Goal: Entertainment & Leisure: Consume media (video, audio)

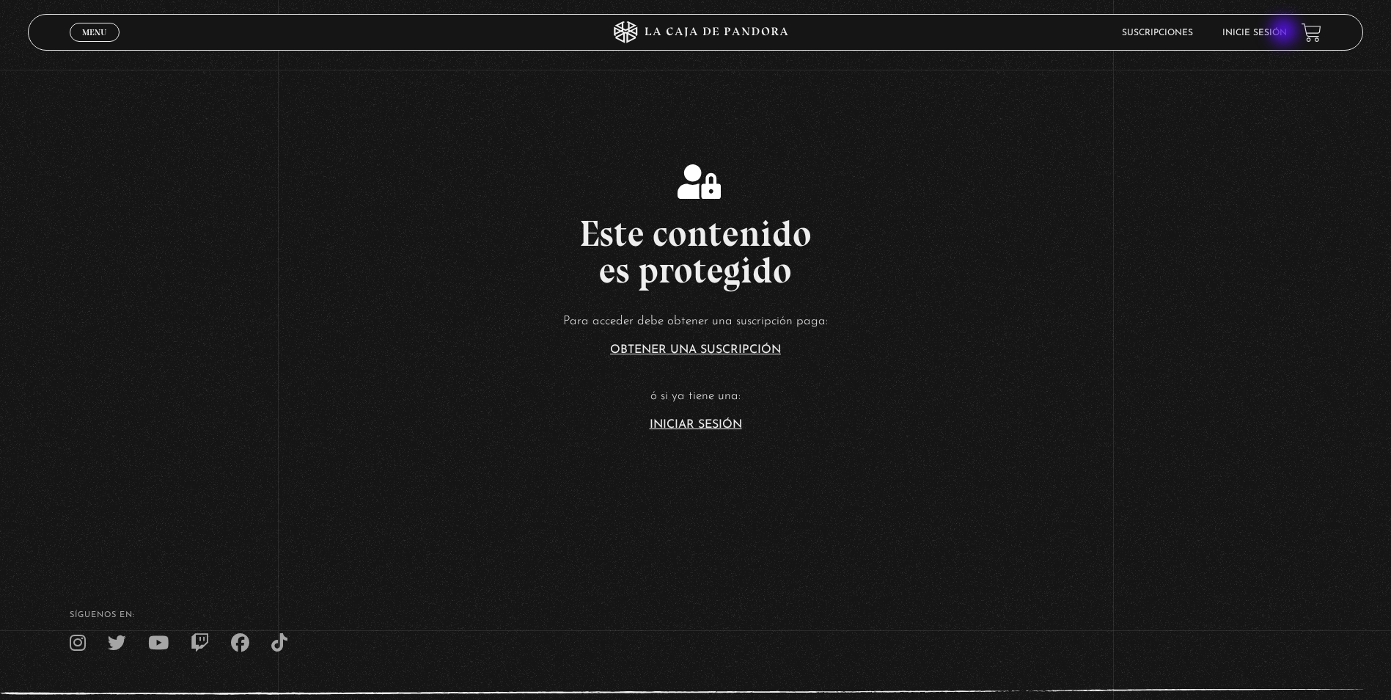
click at [1286, 32] on link "Inicie sesión" at bounding box center [1255, 33] width 65 height 9
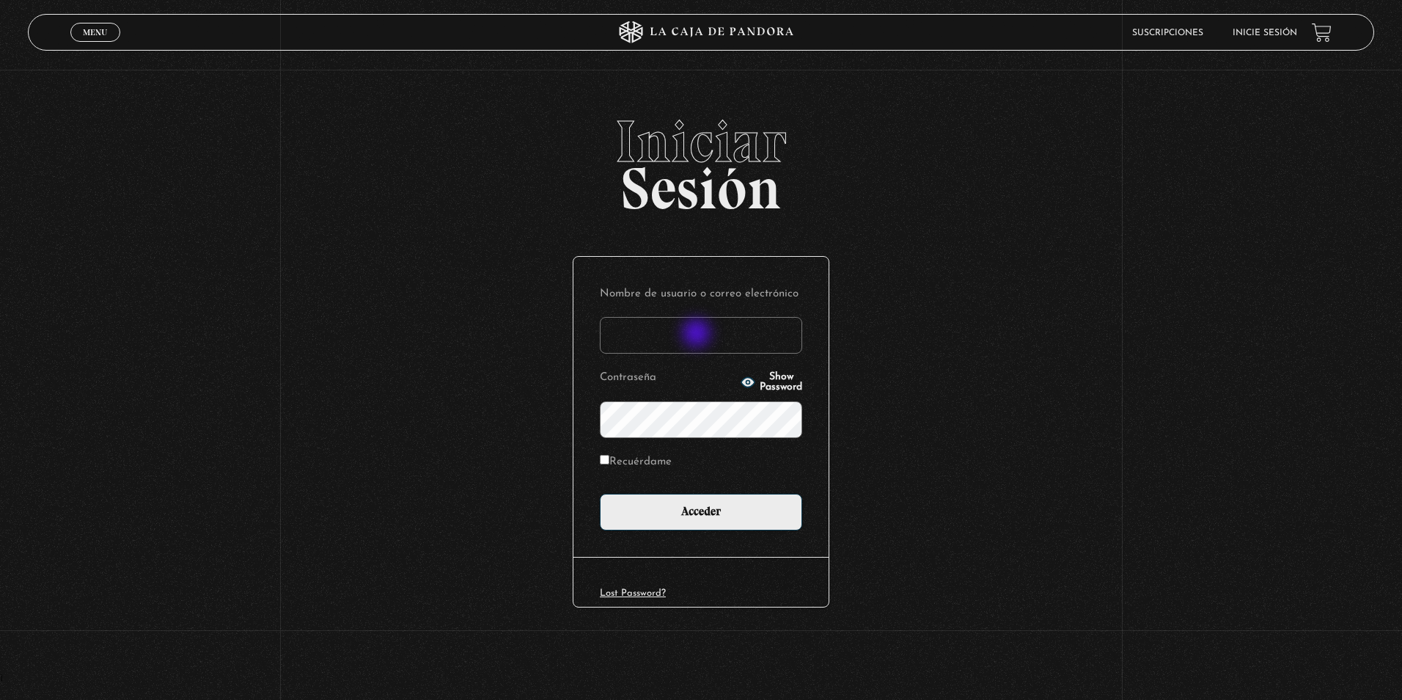
click at [698, 334] on input "Nombre de usuario o correo electrónico" at bounding box center [701, 335] width 202 height 37
type input "jocelyn2898@gmail.com"
click at [600, 494] on input "Acceder" at bounding box center [701, 512] width 202 height 37
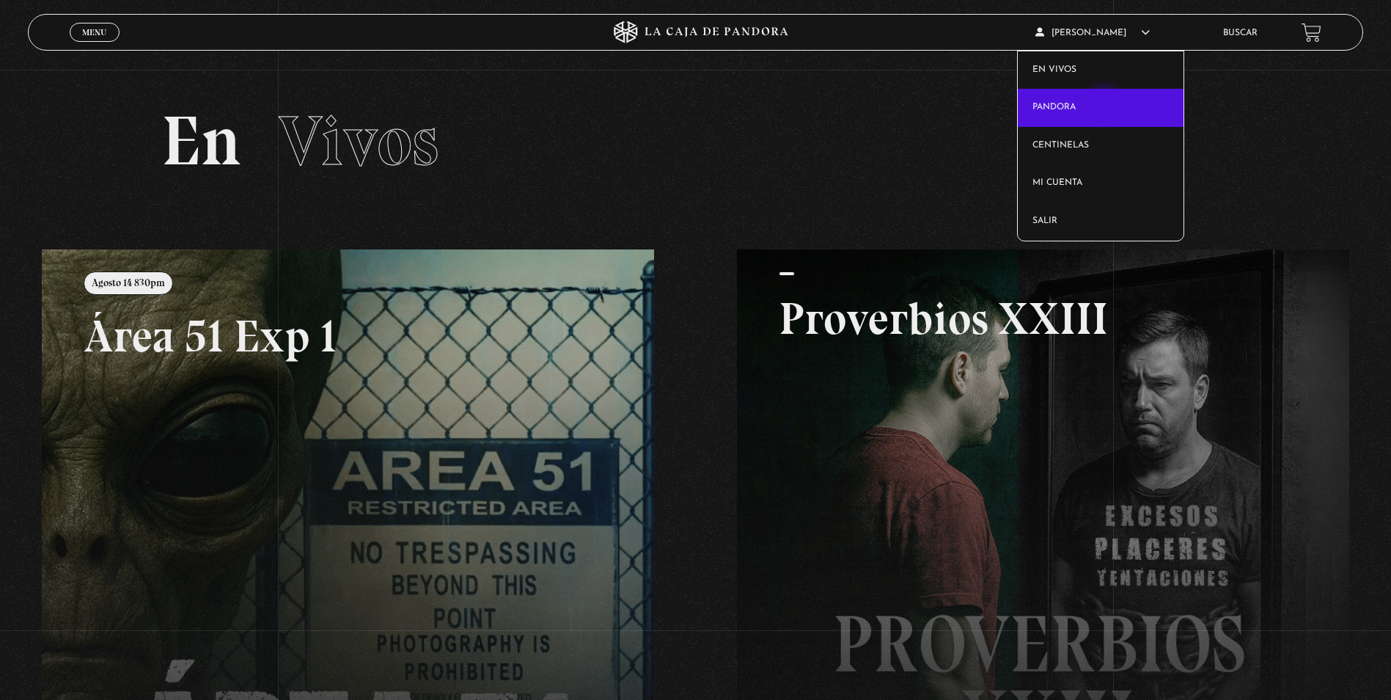
click at [1106, 106] on link "Pandora" at bounding box center [1101, 108] width 166 height 38
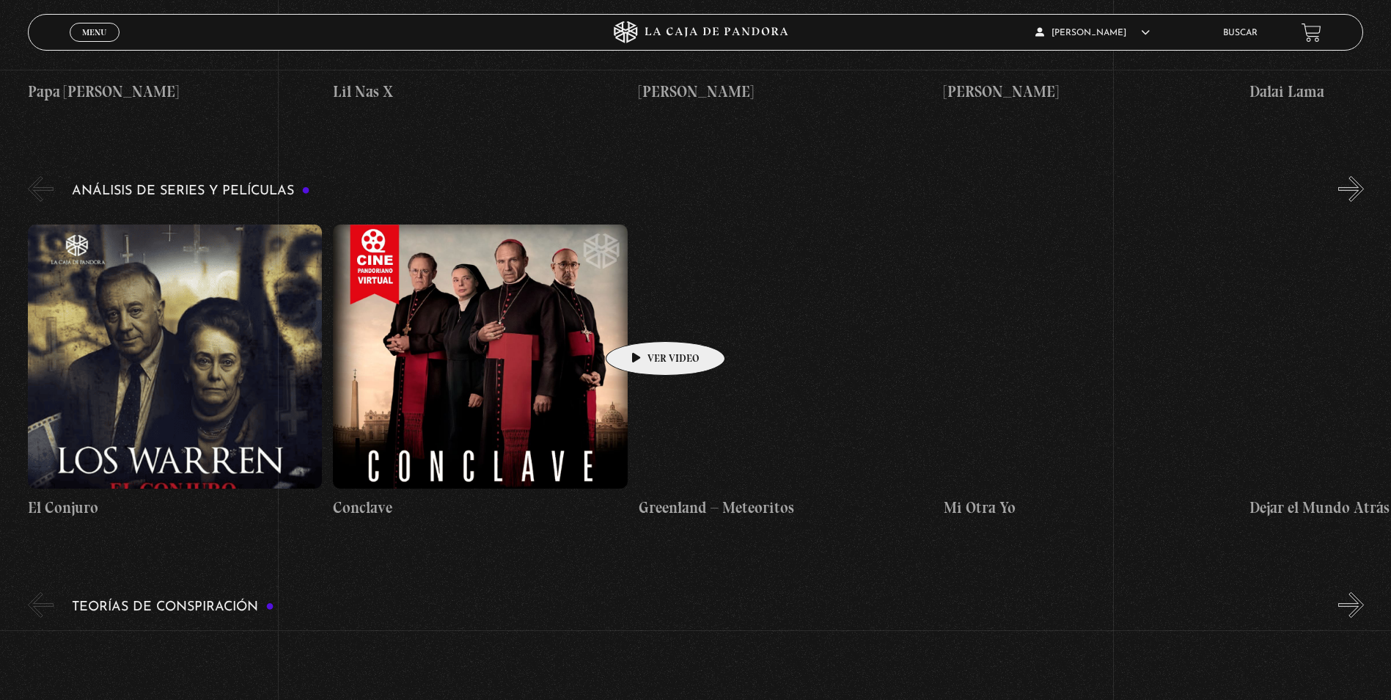
scroll to position [2714, 0]
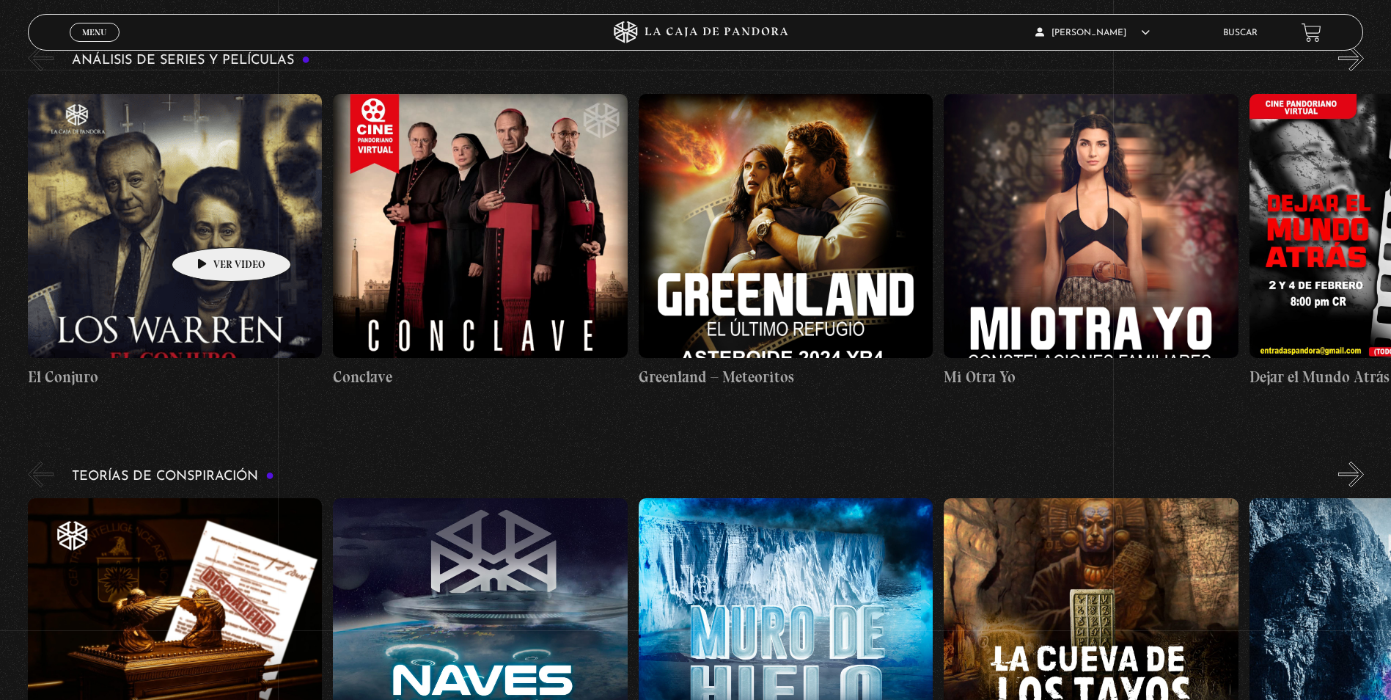
click at [208, 225] on figure at bounding box center [175, 226] width 294 height 264
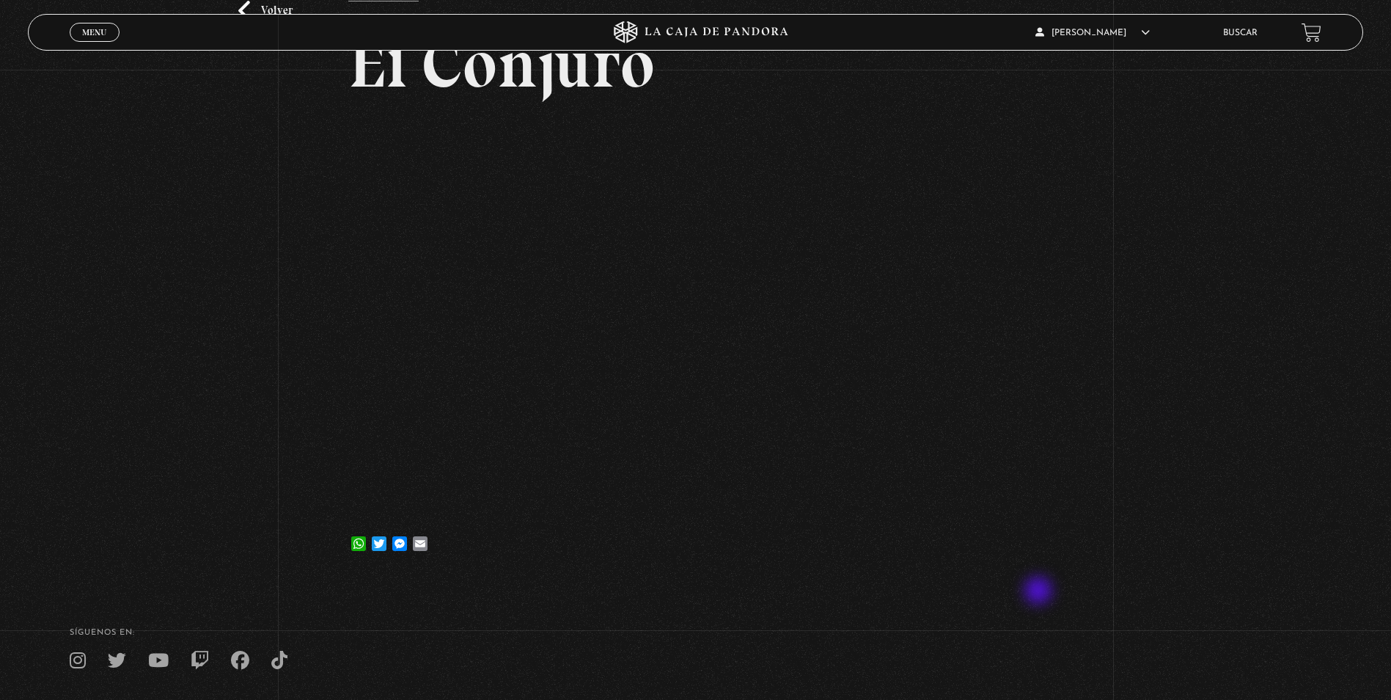
scroll to position [147, 0]
